Goal: Subscribe to service/newsletter

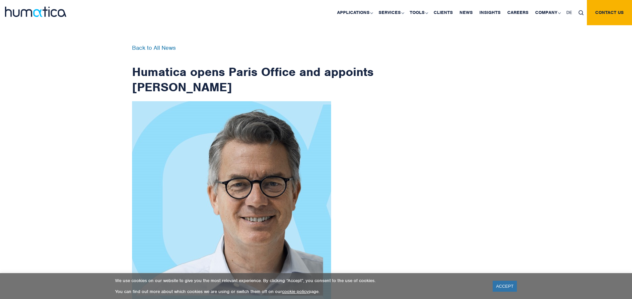
scroll to position [1058, 0]
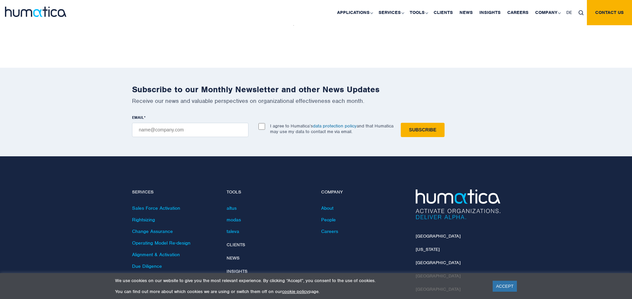
checkbox input "true"
type input "[EMAIL_ADDRESS][DOMAIN_NAME]"
click at [401, 123] on input "Subscribe" at bounding box center [423, 130] width 44 height 14
